Goal: Information Seeking & Learning: Learn about a topic

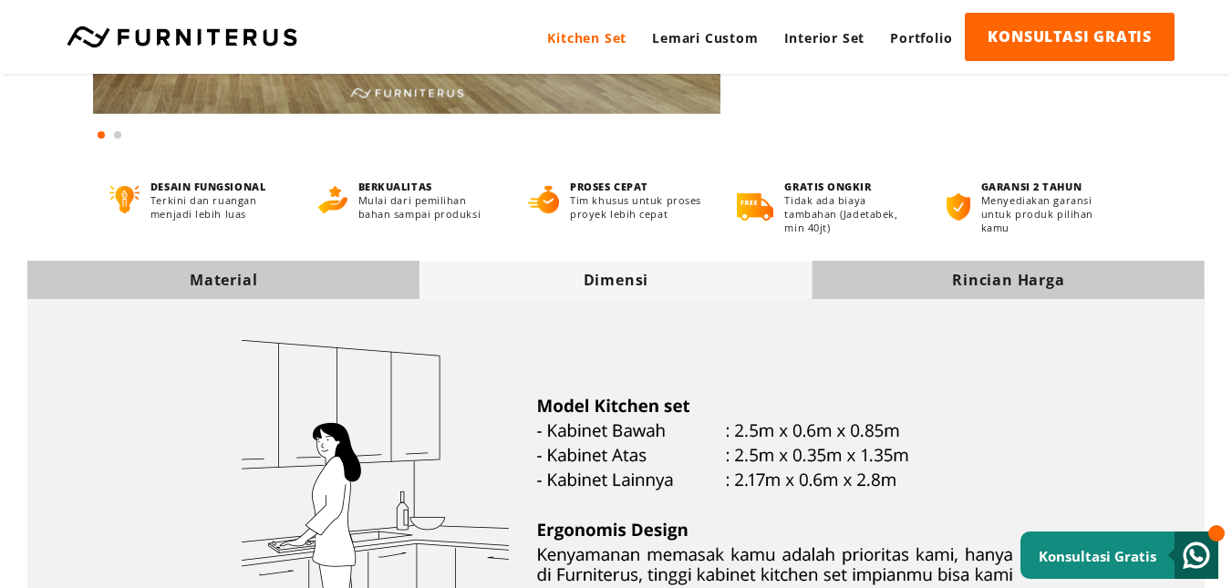
scroll to position [91, 0]
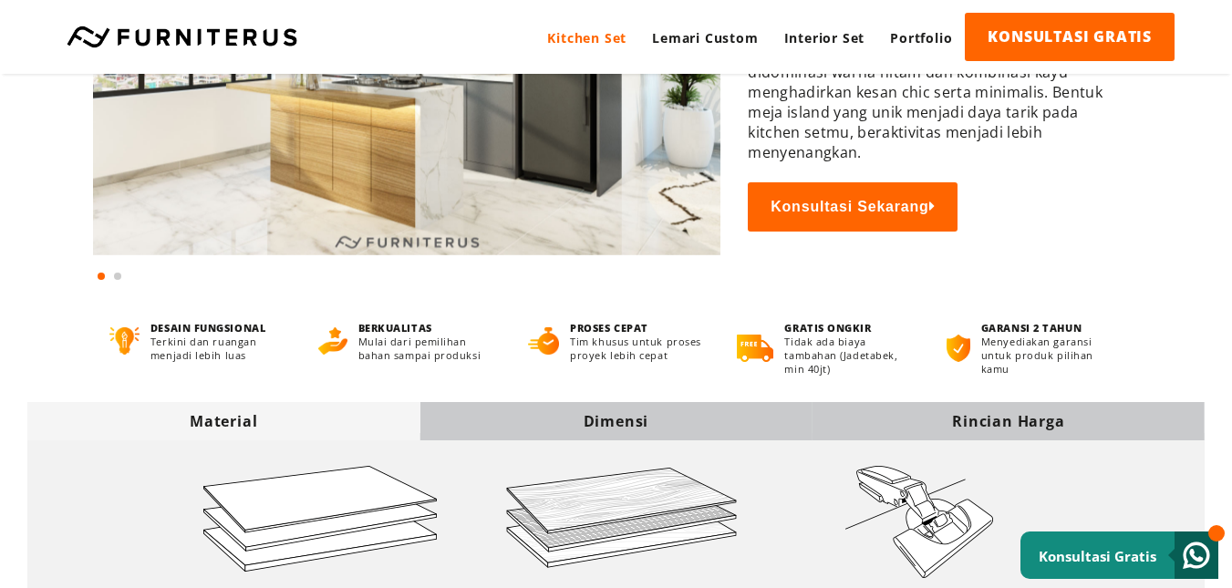
scroll to position [365, 0]
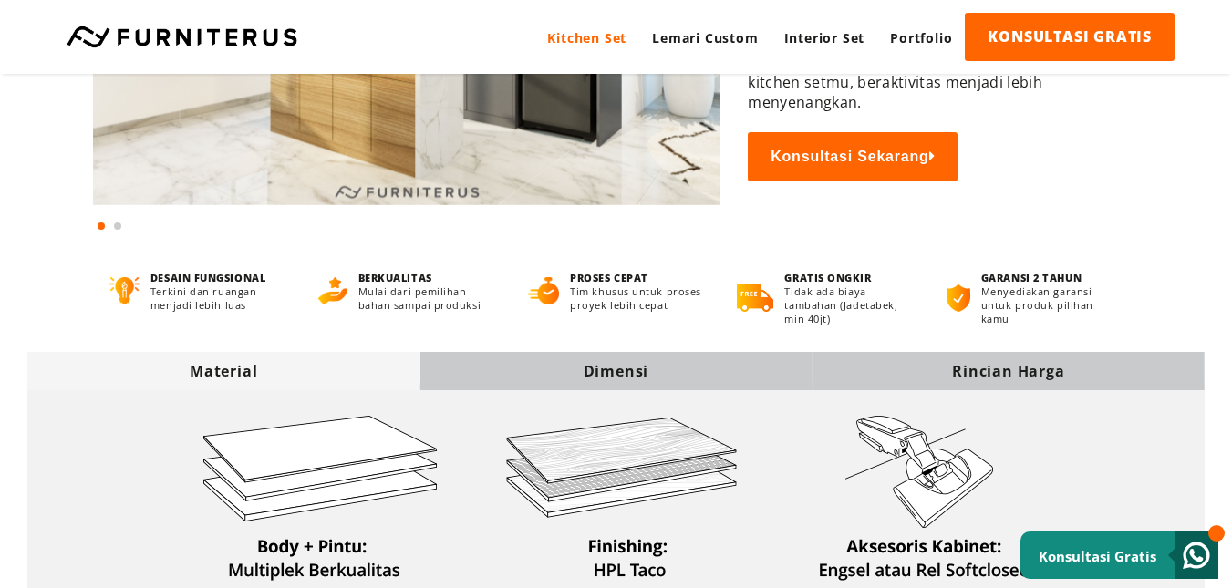
click at [641, 364] on div "Dimensi" at bounding box center [615, 371] width 392 height 20
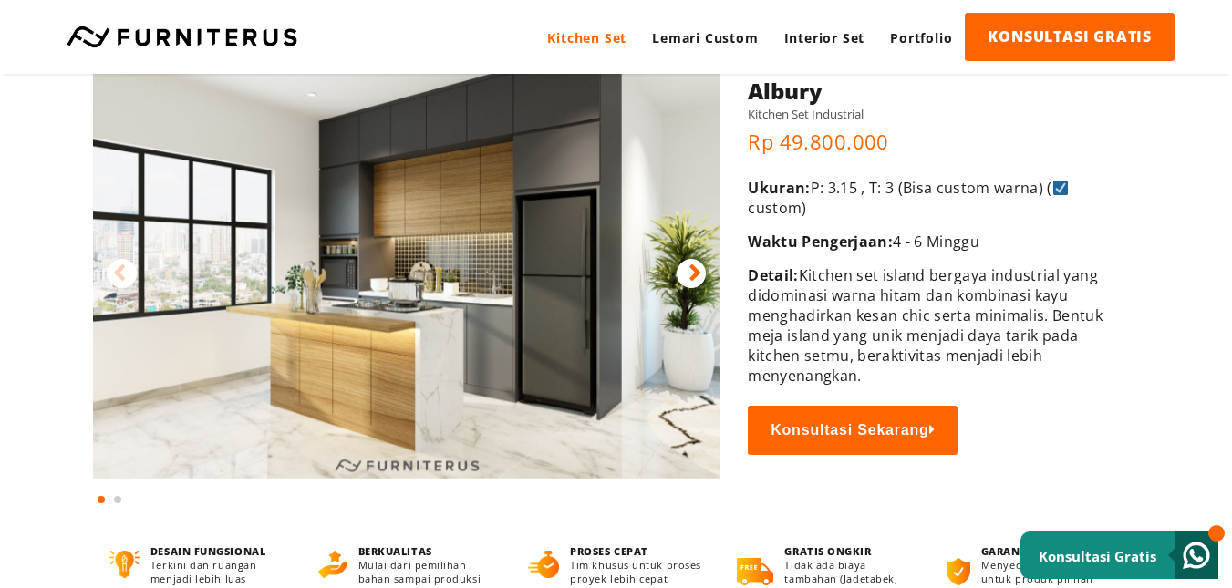
scroll to position [0, 0]
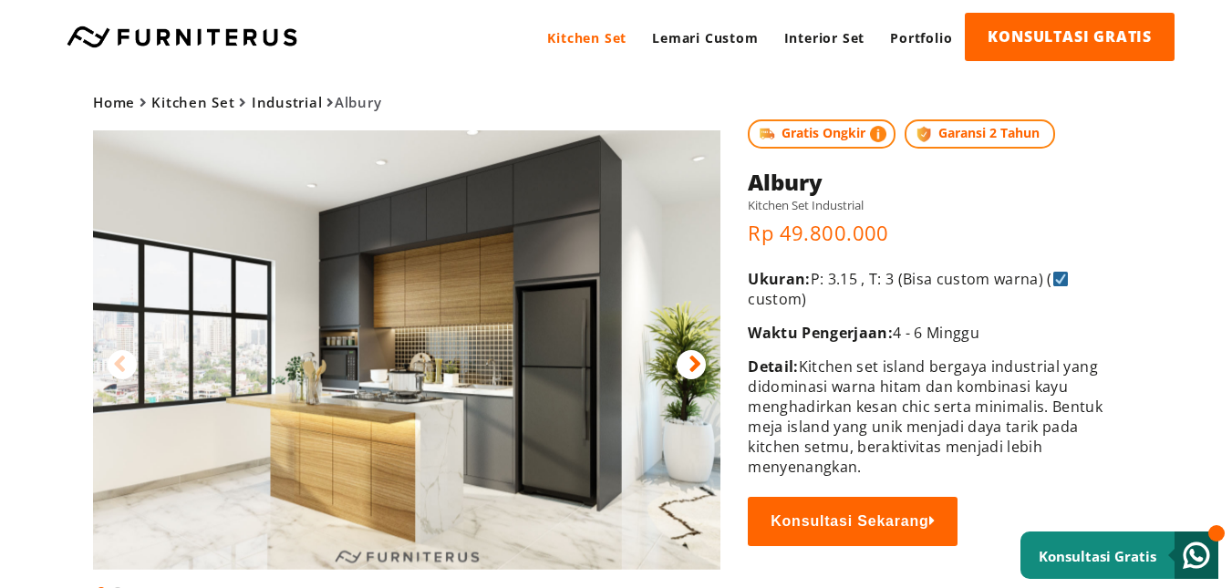
click at [693, 366] on icon at bounding box center [694, 364] width 13 height 26
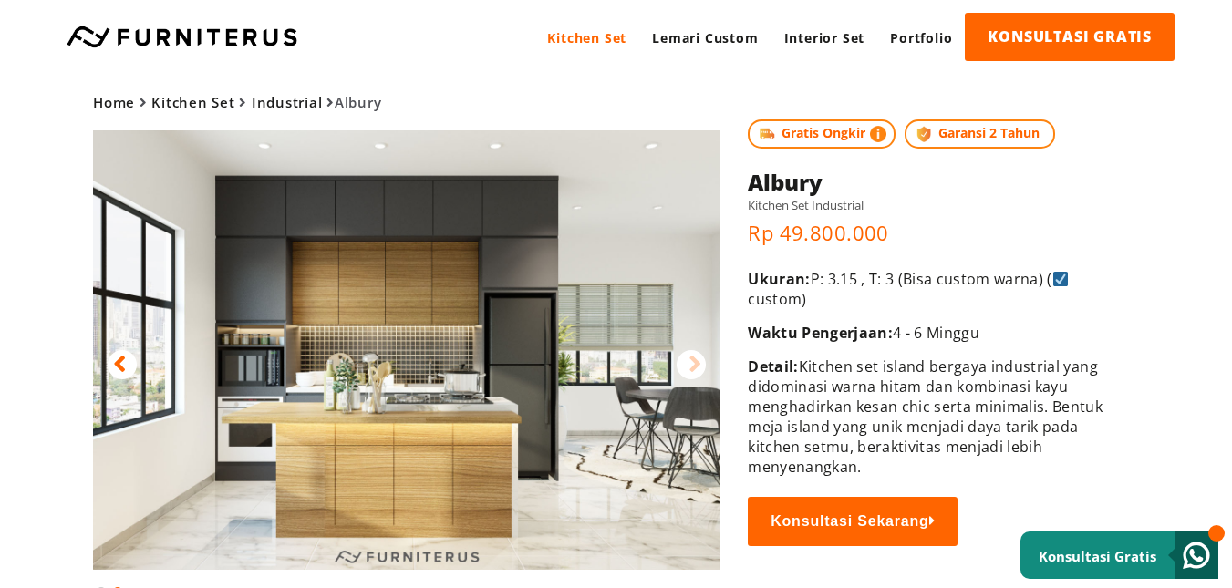
click at [130, 358] on div at bounding box center [122, 364] width 29 height 29
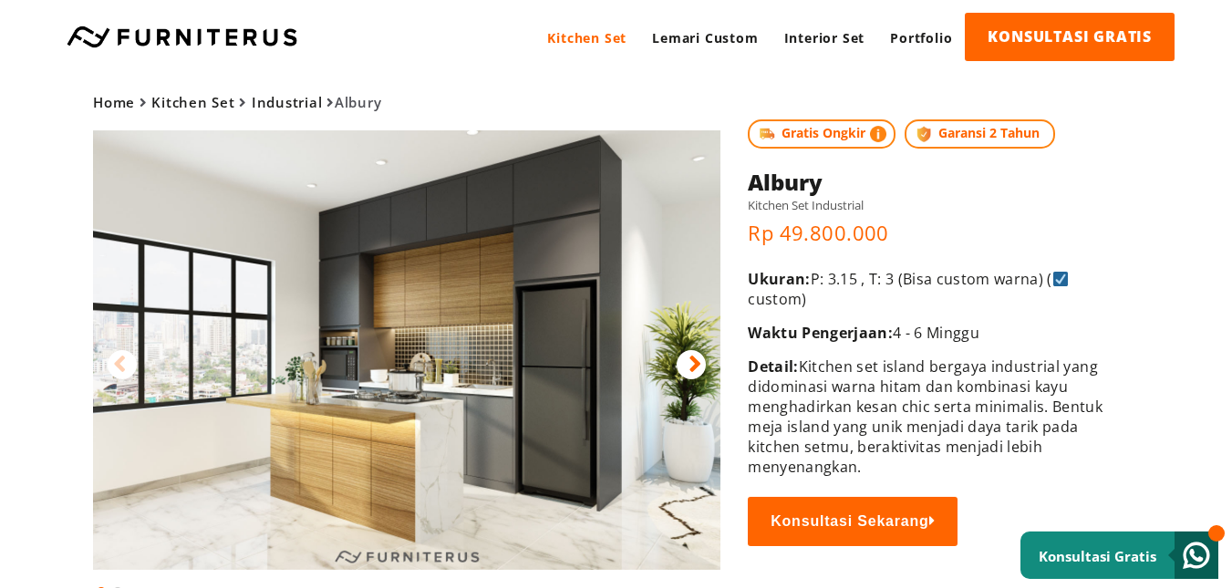
click at [689, 366] on icon at bounding box center [694, 364] width 13 height 26
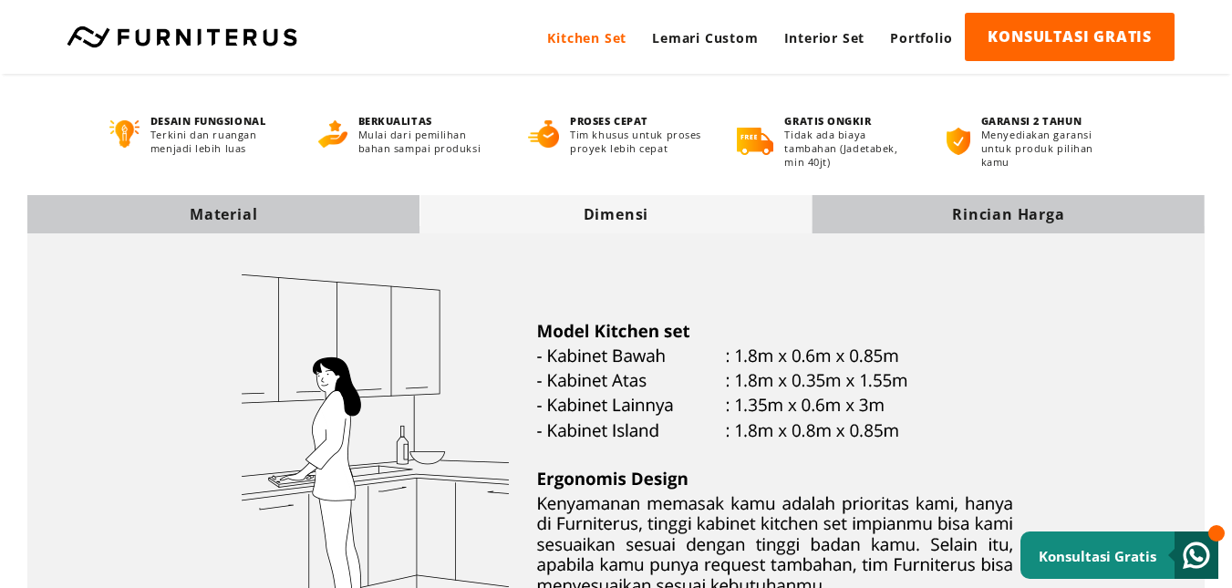
scroll to position [182, 0]
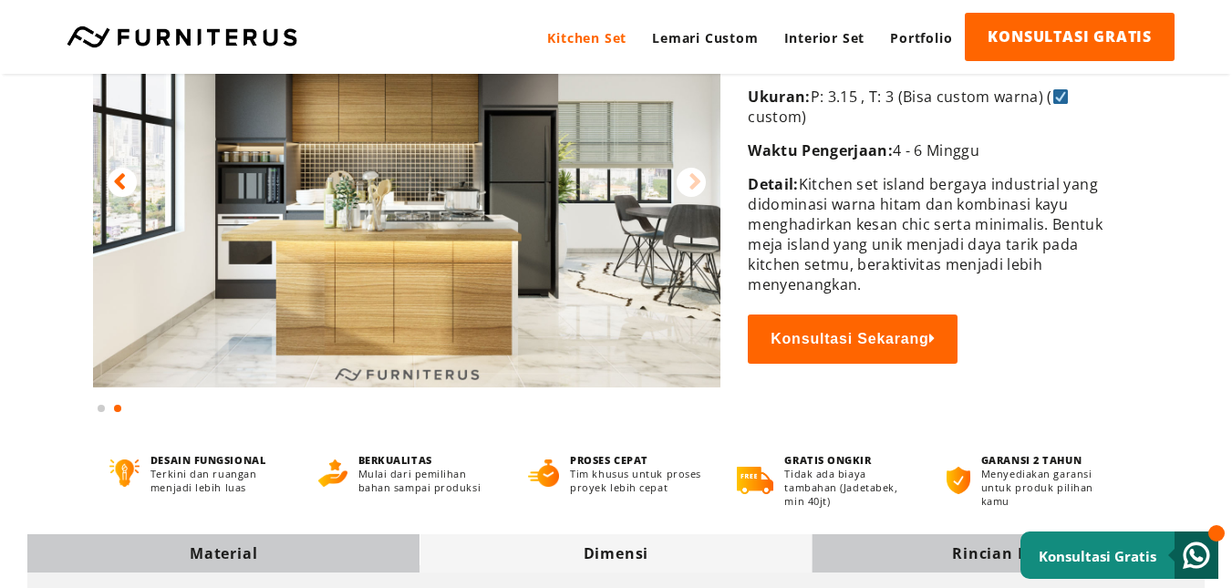
click at [122, 175] on icon at bounding box center [119, 182] width 13 height 26
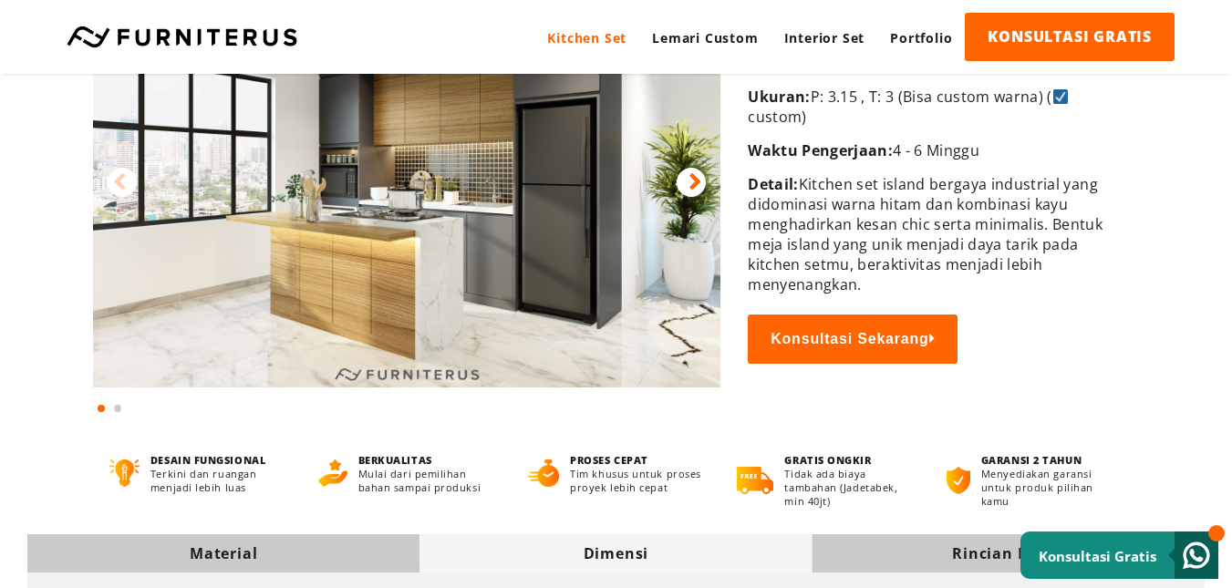
click at [695, 182] on icon at bounding box center [694, 182] width 13 height 26
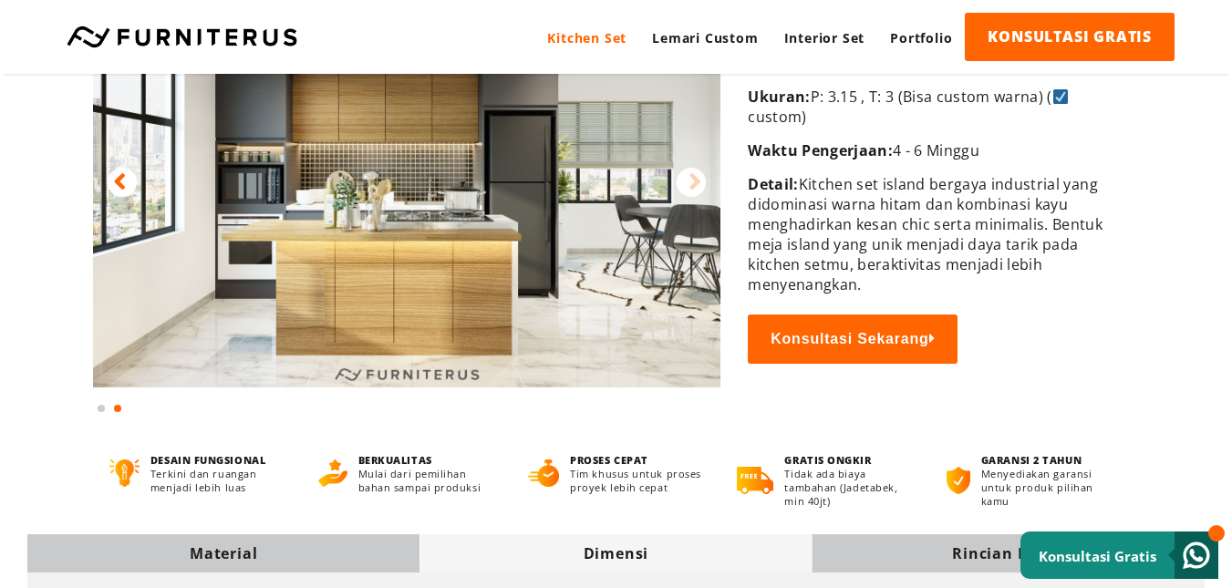
click at [492, 247] on img at bounding box center [406, 167] width 627 height 439
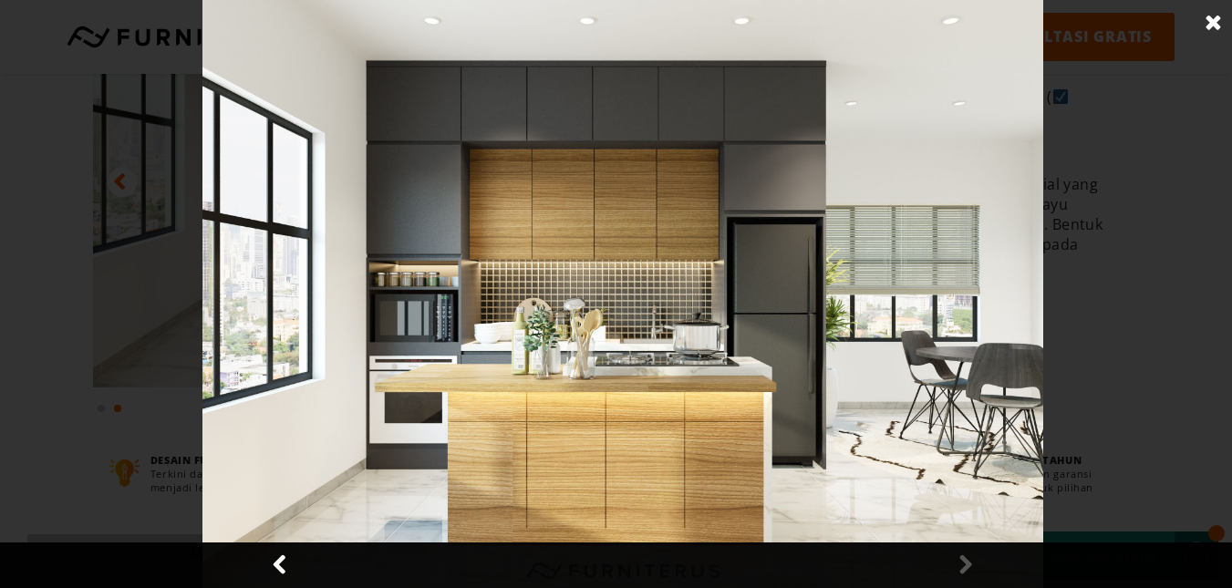
click at [1201, 16] on link at bounding box center [1214, 23] width 46 height 46
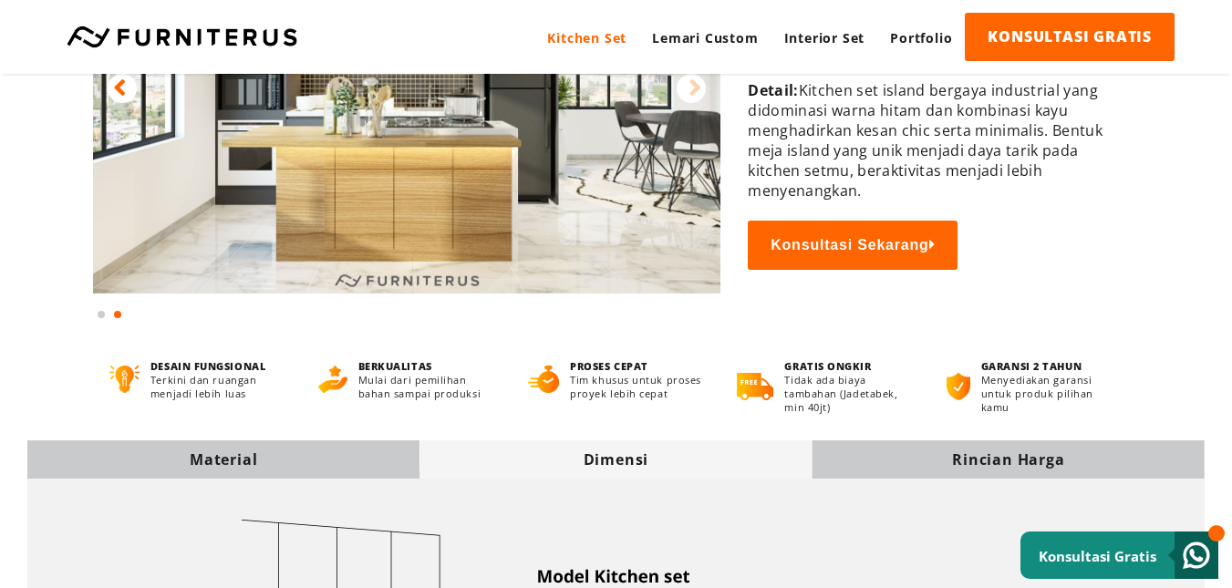
scroll to position [273, 0]
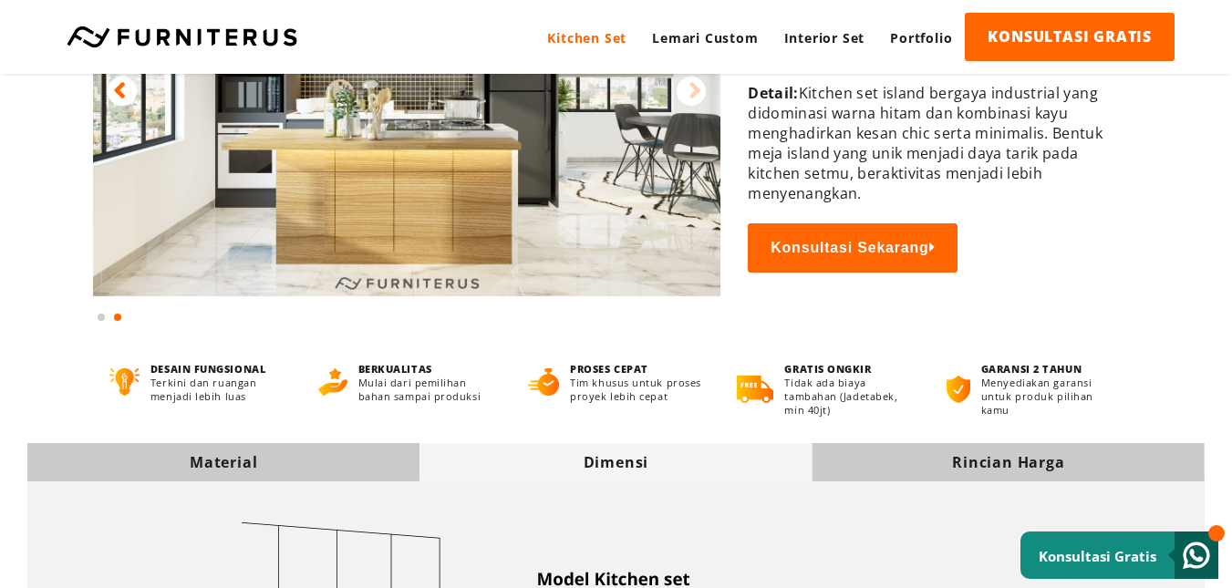
click at [588, 141] on img at bounding box center [406, 76] width 627 height 439
